Goal: Navigation & Orientation: Find specific page/section

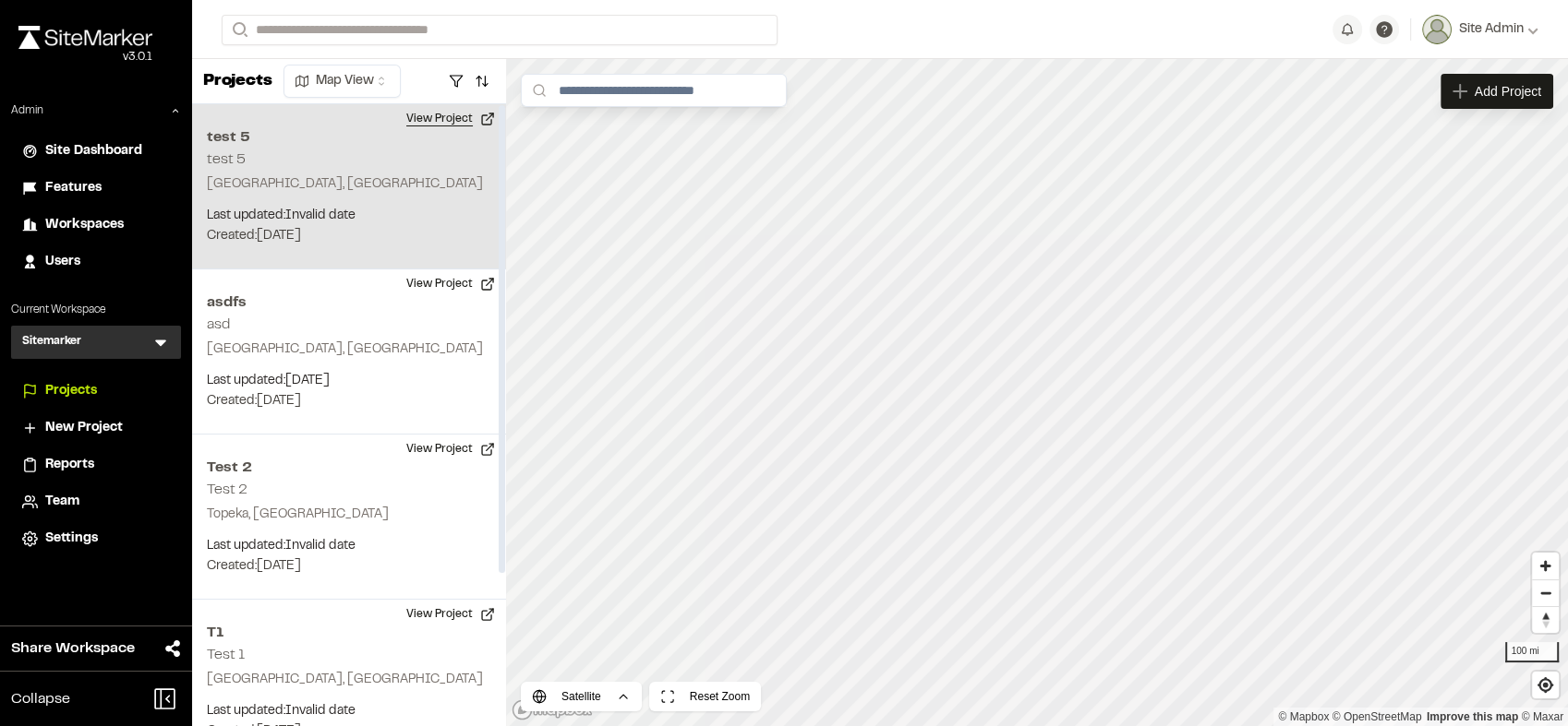
click at [447, 125] on button "View Project" at bounding box center [450, 119] width 110 height 29
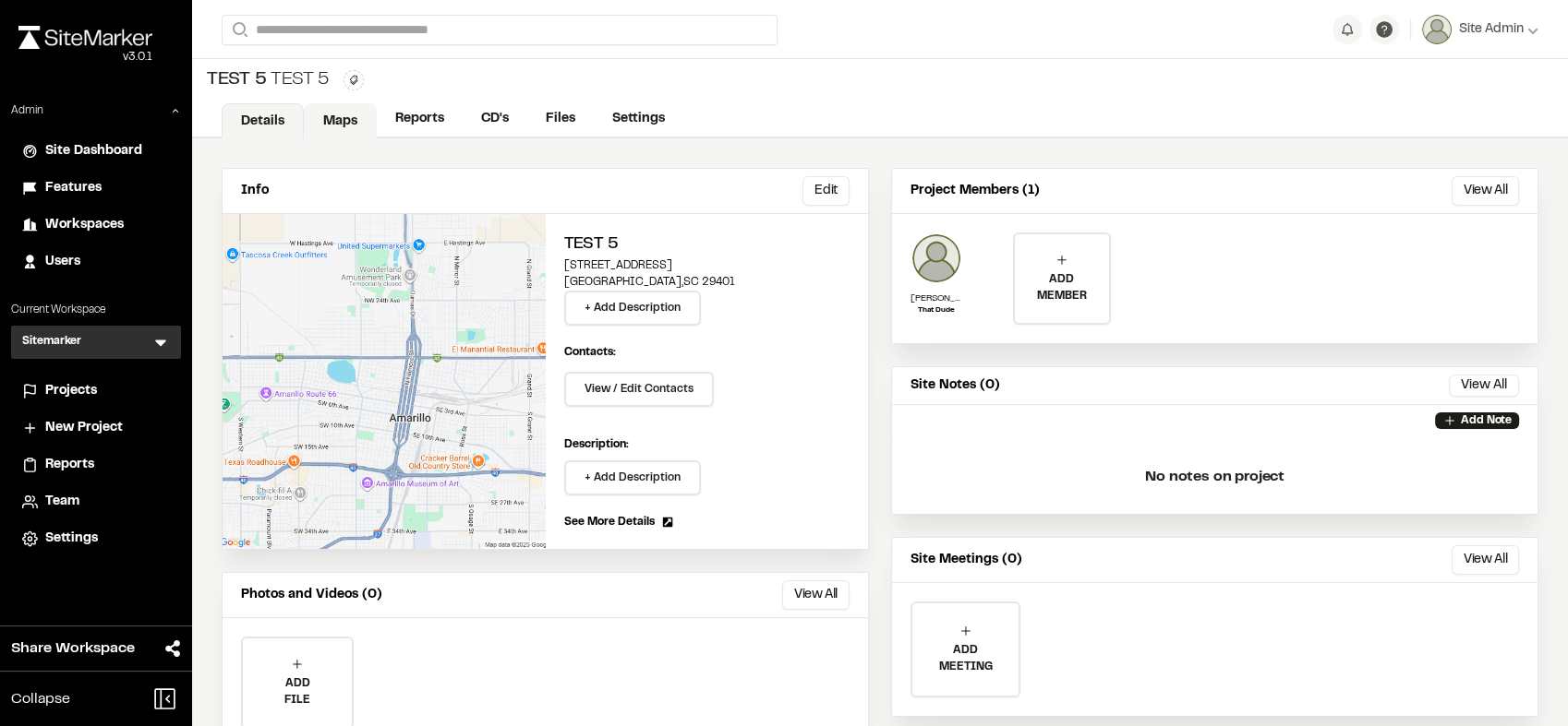
click at [355, 115] on link "Maps" at bounding box center [340, 121] width 73 height 35
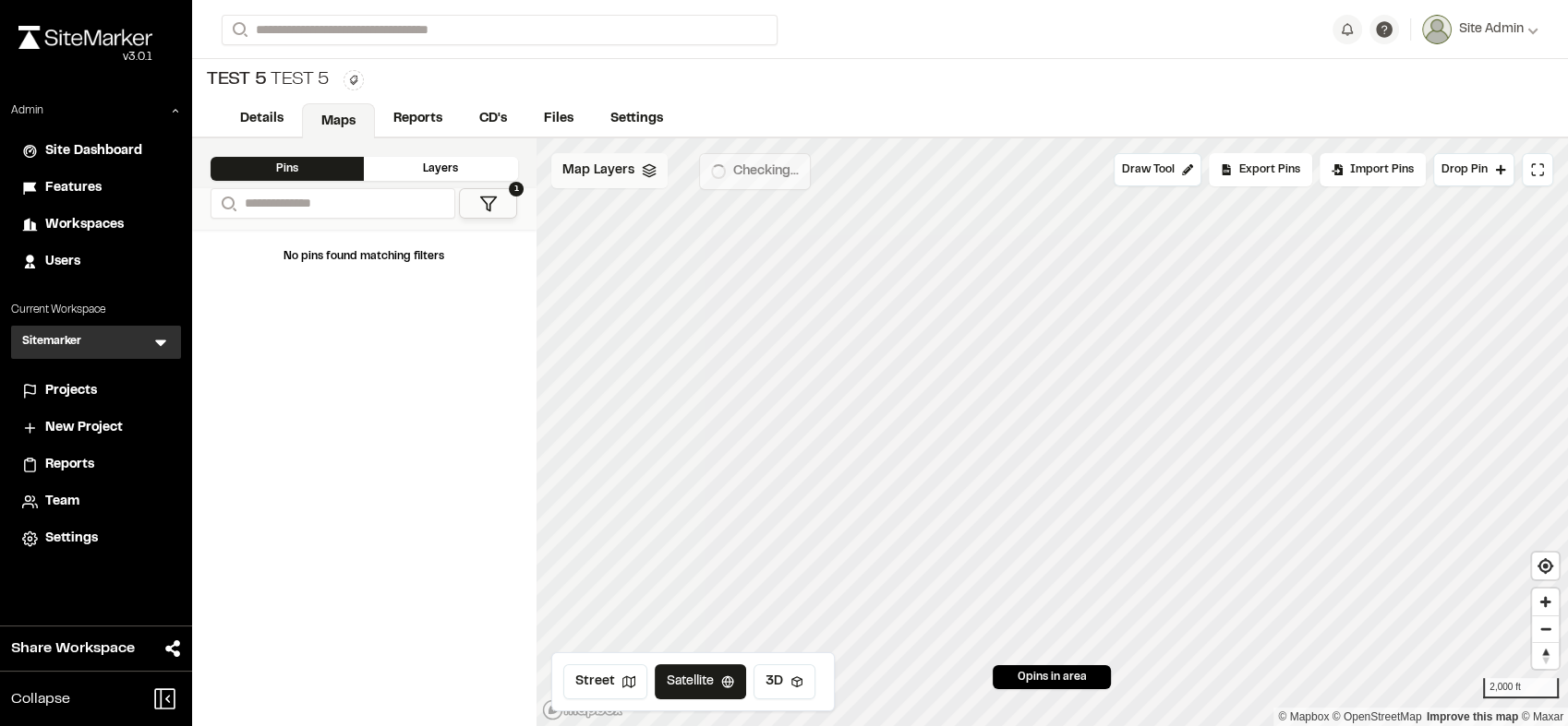
click at [626, 178] on span "Map Layers" at bounding box center [598, 171] width 72 height 21
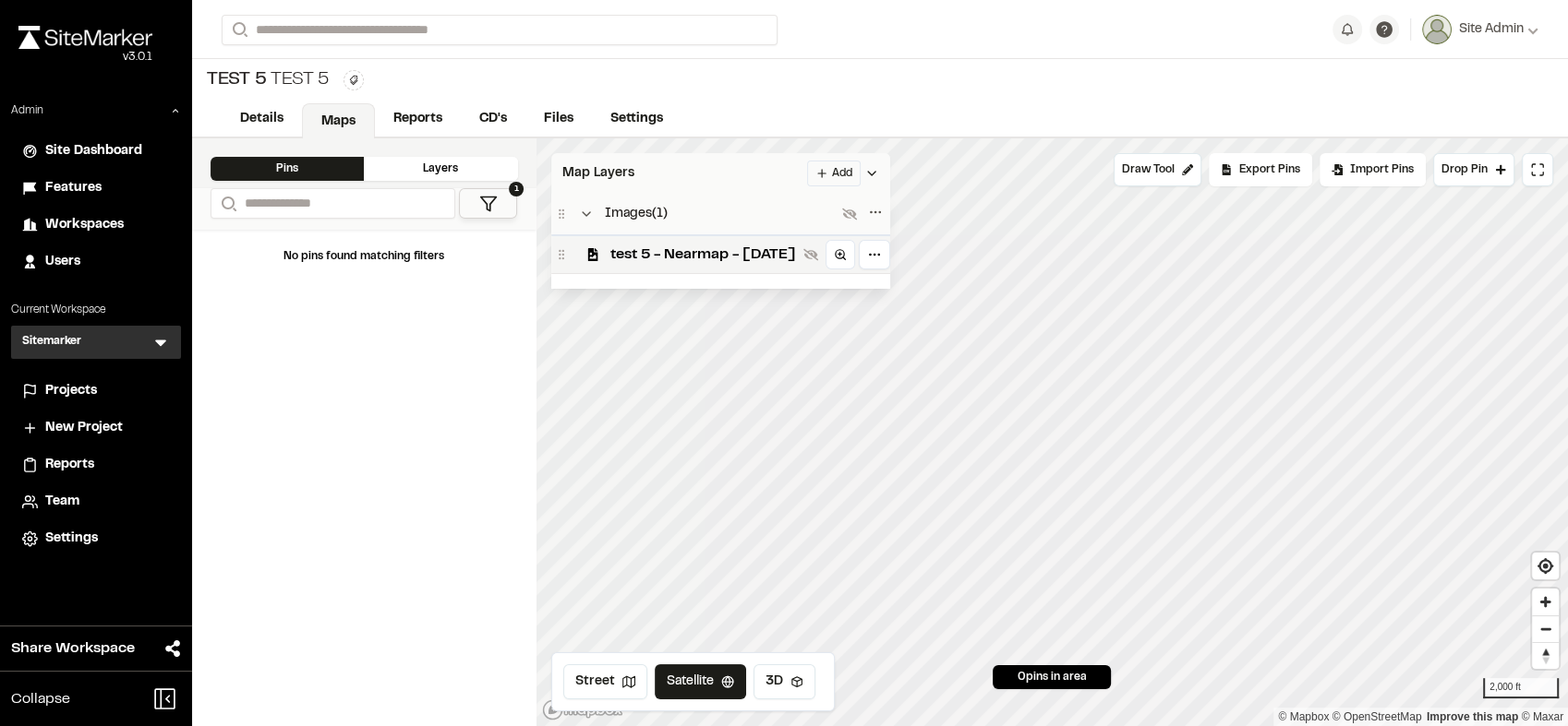
click at [649, 183] on div "Map Layers Add" at bounding box center [720, 173] width 339 height 41
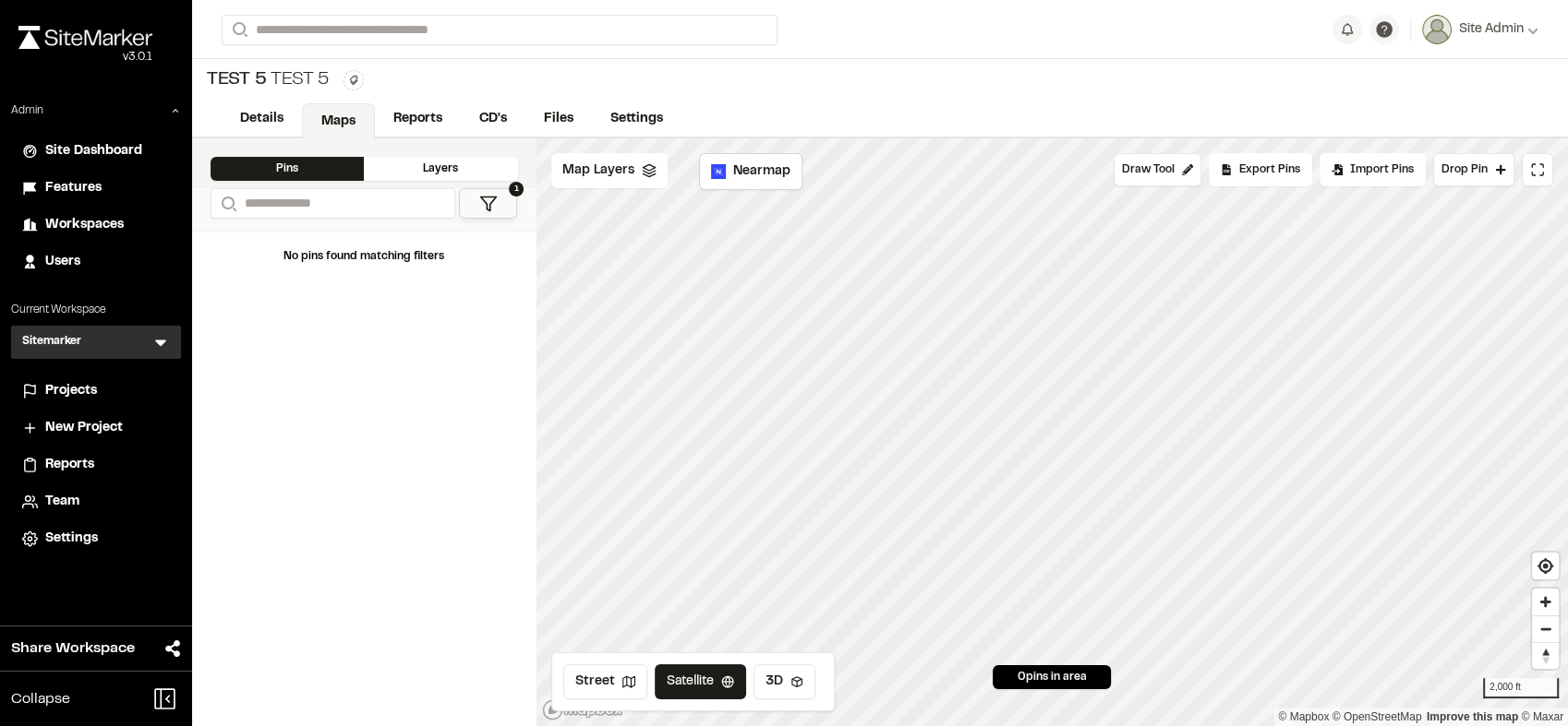
click at [73, 390] on span "Projects" at bounding box center [71, 391] width 52 height 21
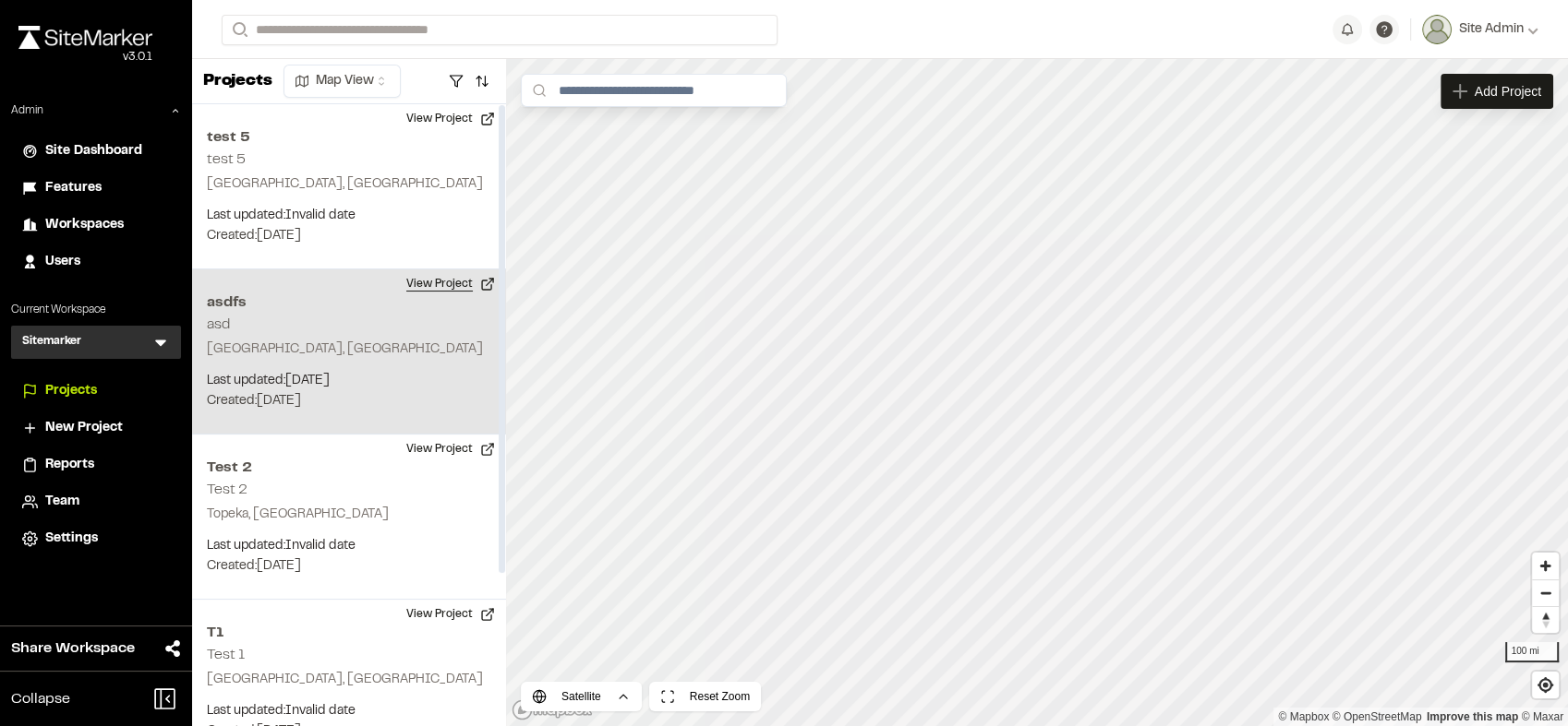
click at [453, 274] on button "View Project" at bounding box center [450, 284] width 110 height 29
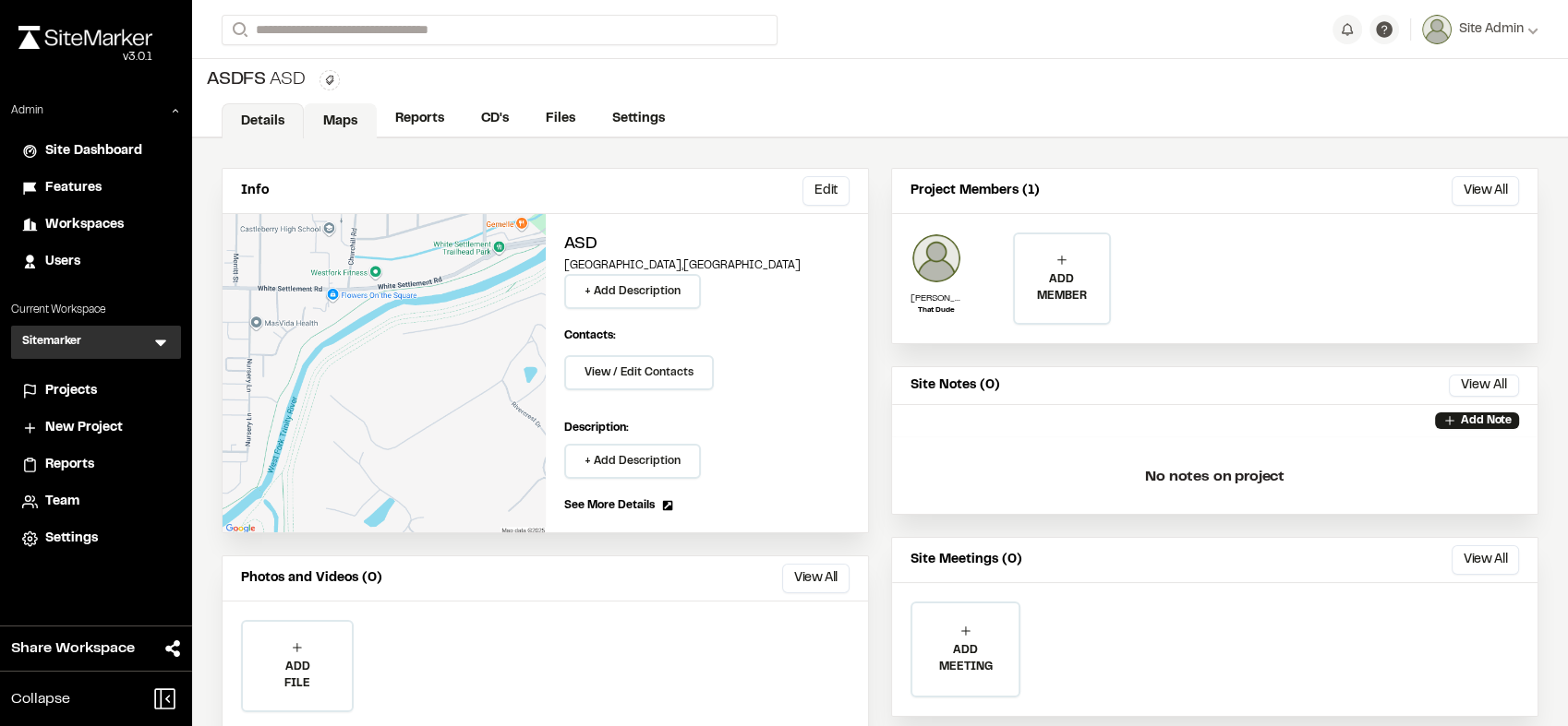
click at [339, 124] on link "Maps" at bounding box center [340, 121] width 73 height 35
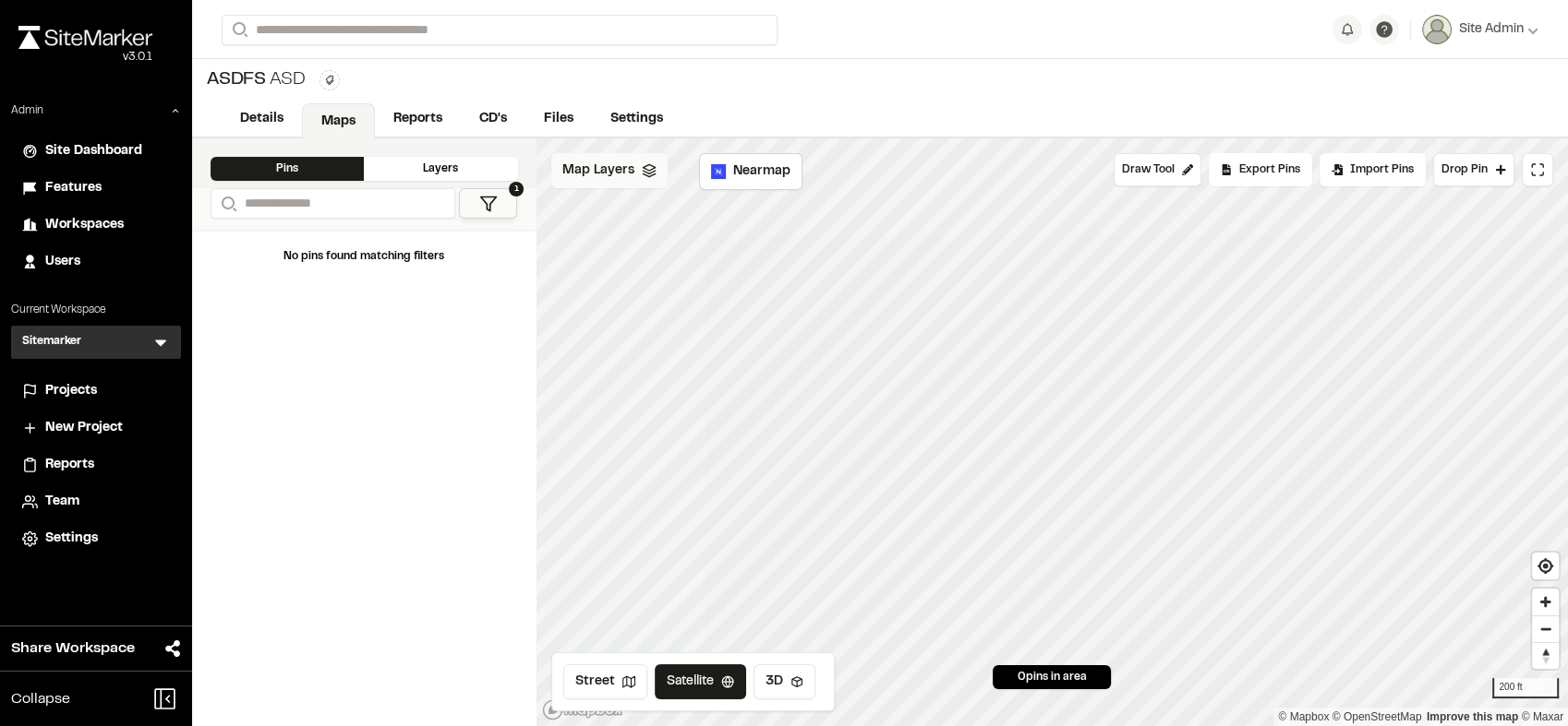
click at [621, 174] on span "Map Layers" at bounding box center [598, 171] width 72 height 21
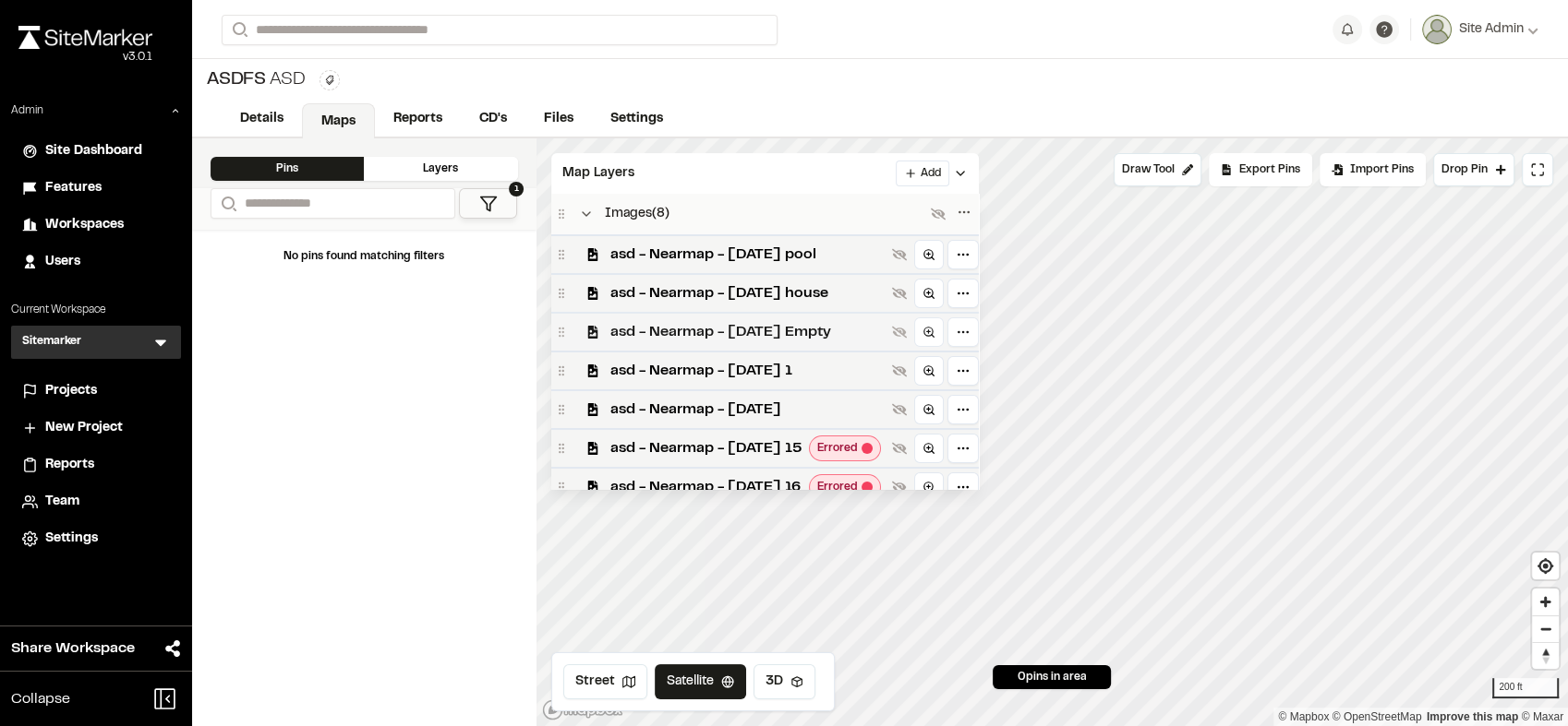
click at [731, 348] on div "asd - Nearmap - 2025-05-31 Empty" at bounding box center [764, 331] width 427 height 39
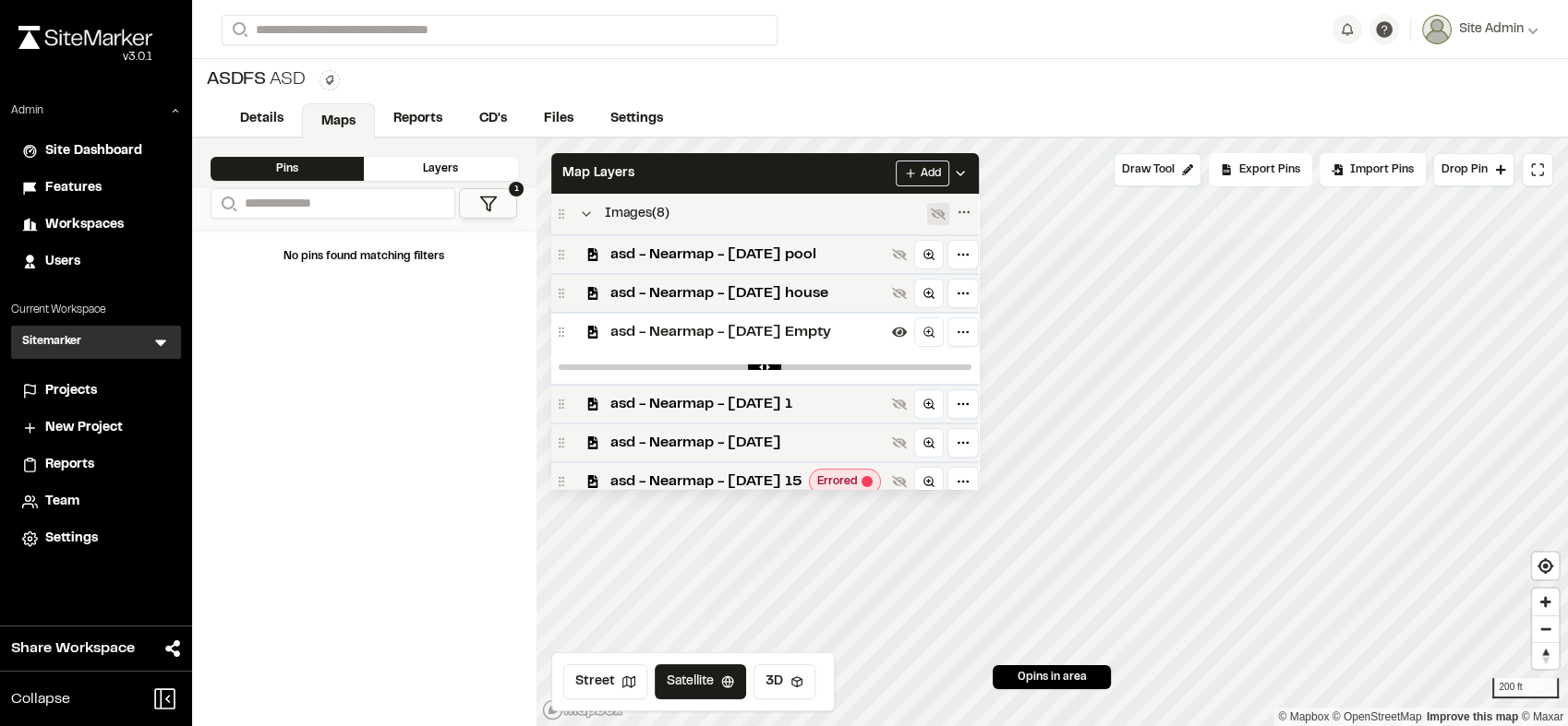
click at [945, 209] on icon at bounding box center [939, 214] width 15 height 15
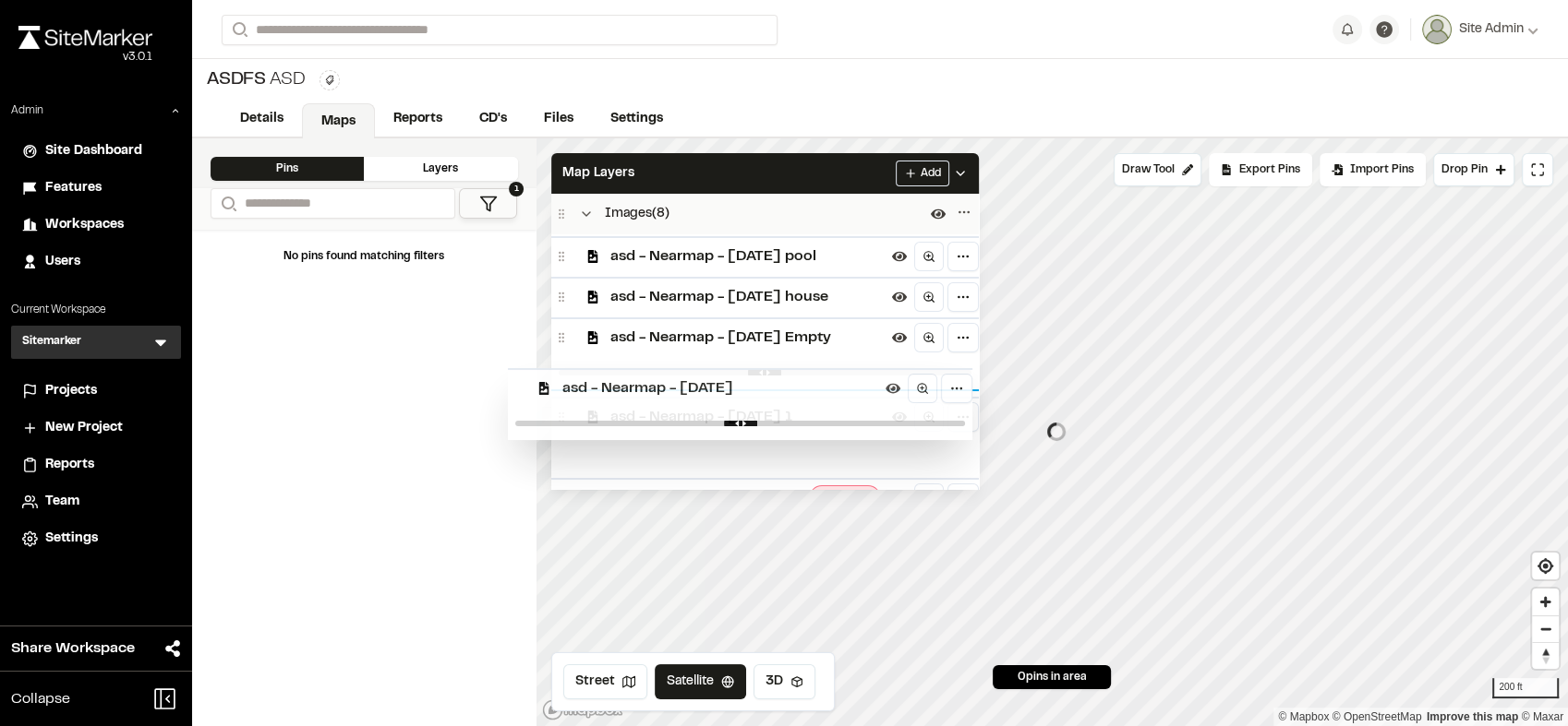
scroll to position [8, 0]
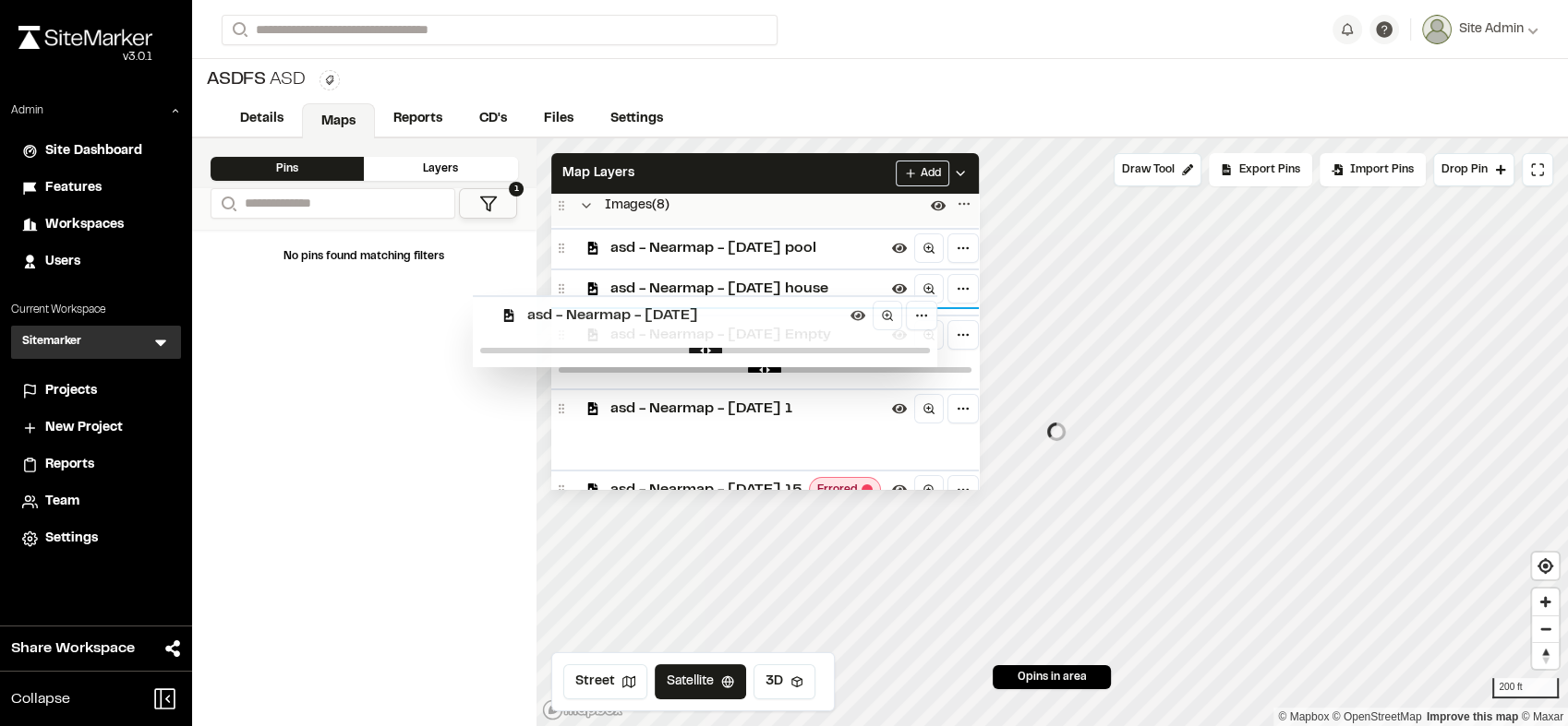
drag, startPoint x: 782, startPoint y: 434, endPoint x: 704, endPoint y: 304, distance: 151.6
click at [704, 304] on div "Images ( 8 ) asd - Nearmap - 2025-05-31 pool asd - Nearmap - 2025-05-31 house a…" at bounding box center [764, 341] width 427 height 295
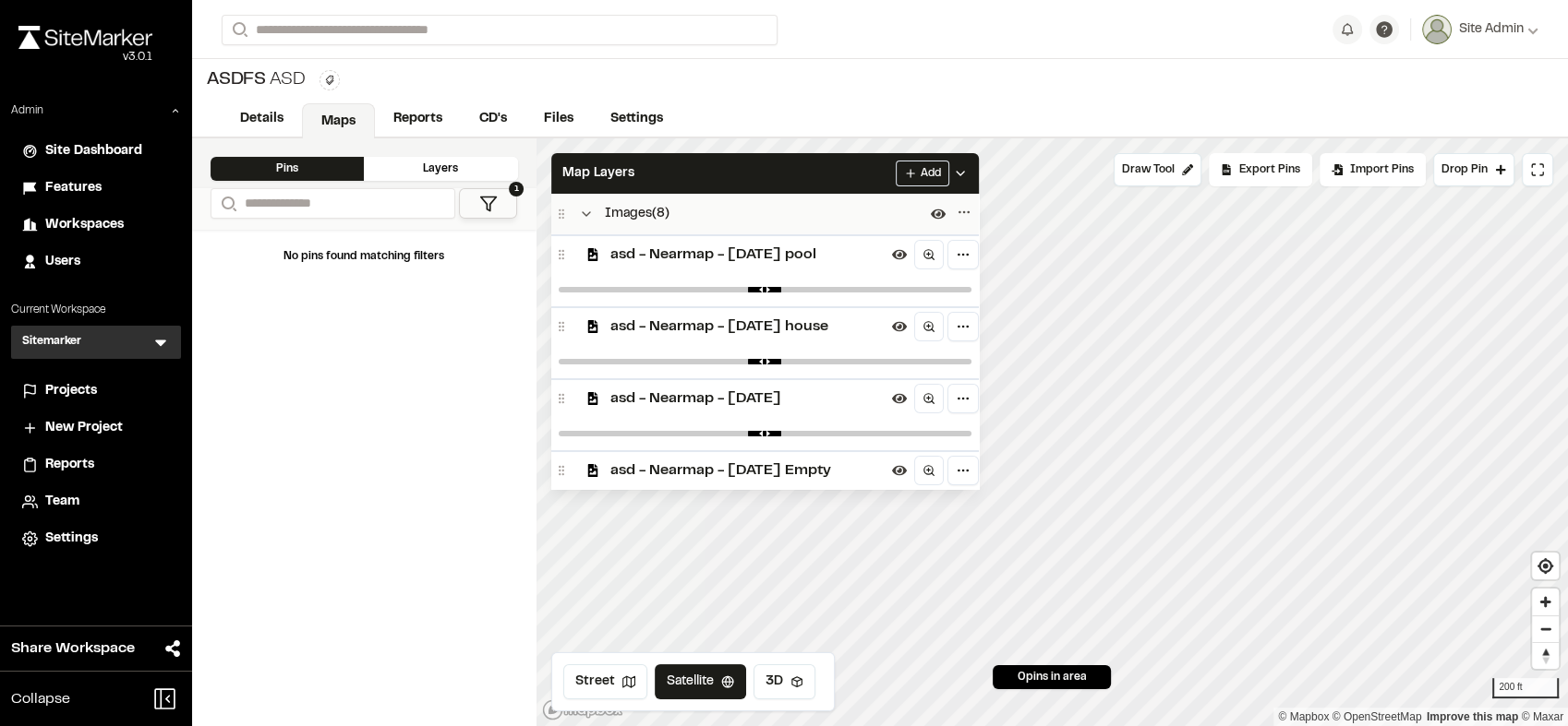
drag, startPoint x: 801, startPoint y: 275, endPoint x: 785, endPoint y: 434, distance: 159.8
click at [785, 434] on div "asd - Nearmap - 2025-05-31 pool asd - Nearmap - 2025-05-31 house asd - Nearmap …" at bounding box center [764, 522] width 427 height 576
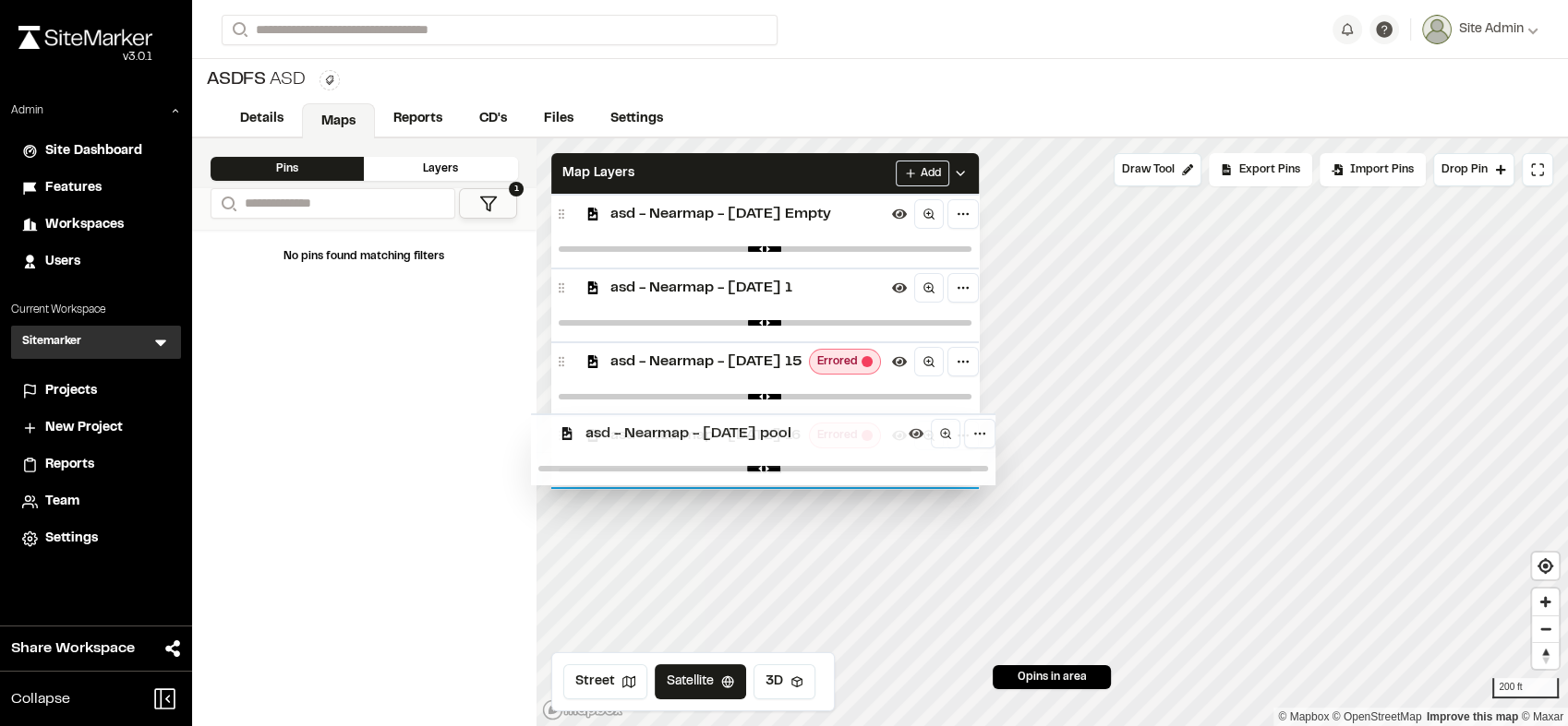
scroll to position [325, 0]
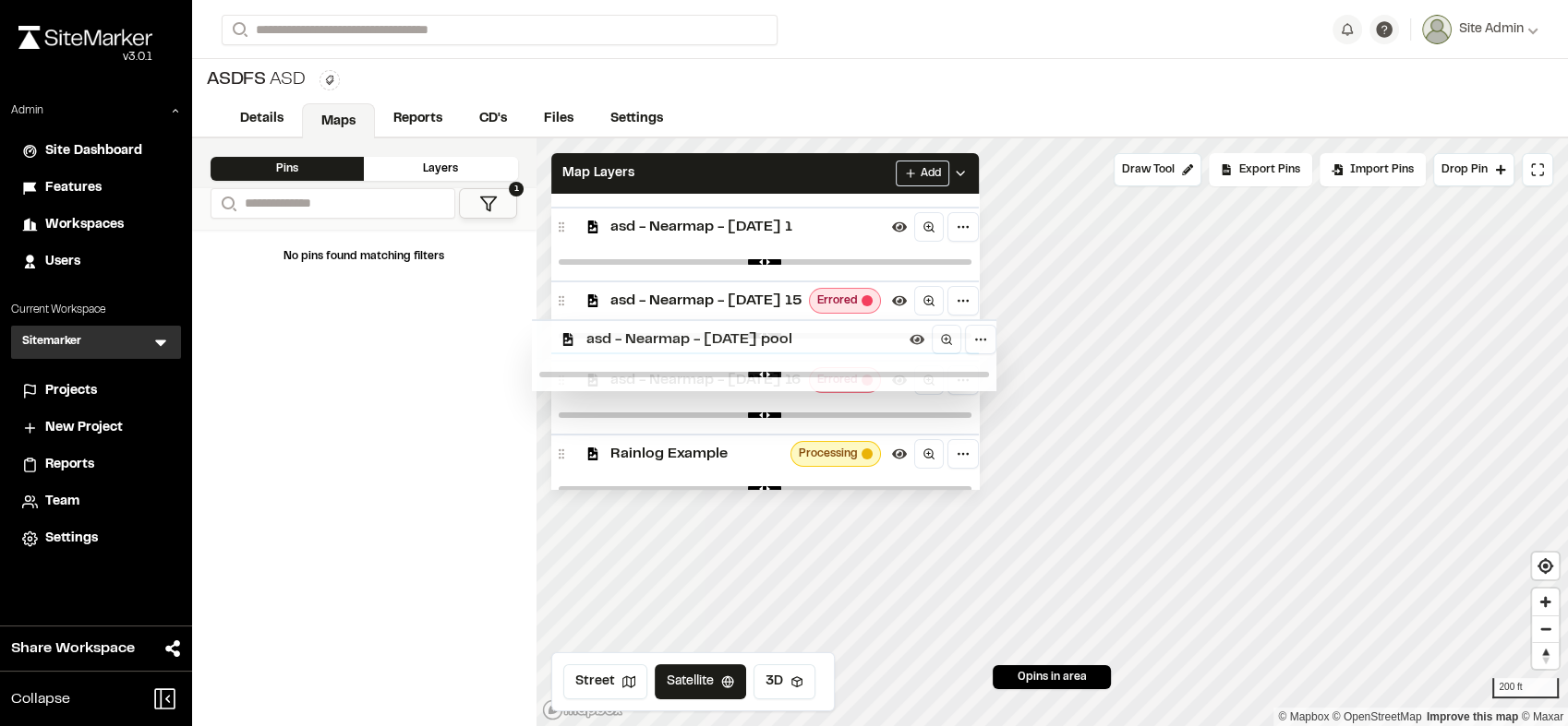
drag, startPoint x: 806, startPoint y: 251, endPoint x: 788, endPoint y: 334, distance: 84.9
click at [788, 334] on div "Images ( 8 ) asd - Nearmap - 2025-05-31 pool asd - Nearmap - 2025-05-31 house a…" at bounding box center [764, 341] width 427 height 295
